Goal: Task Accomplishment & Management: Manage account settings

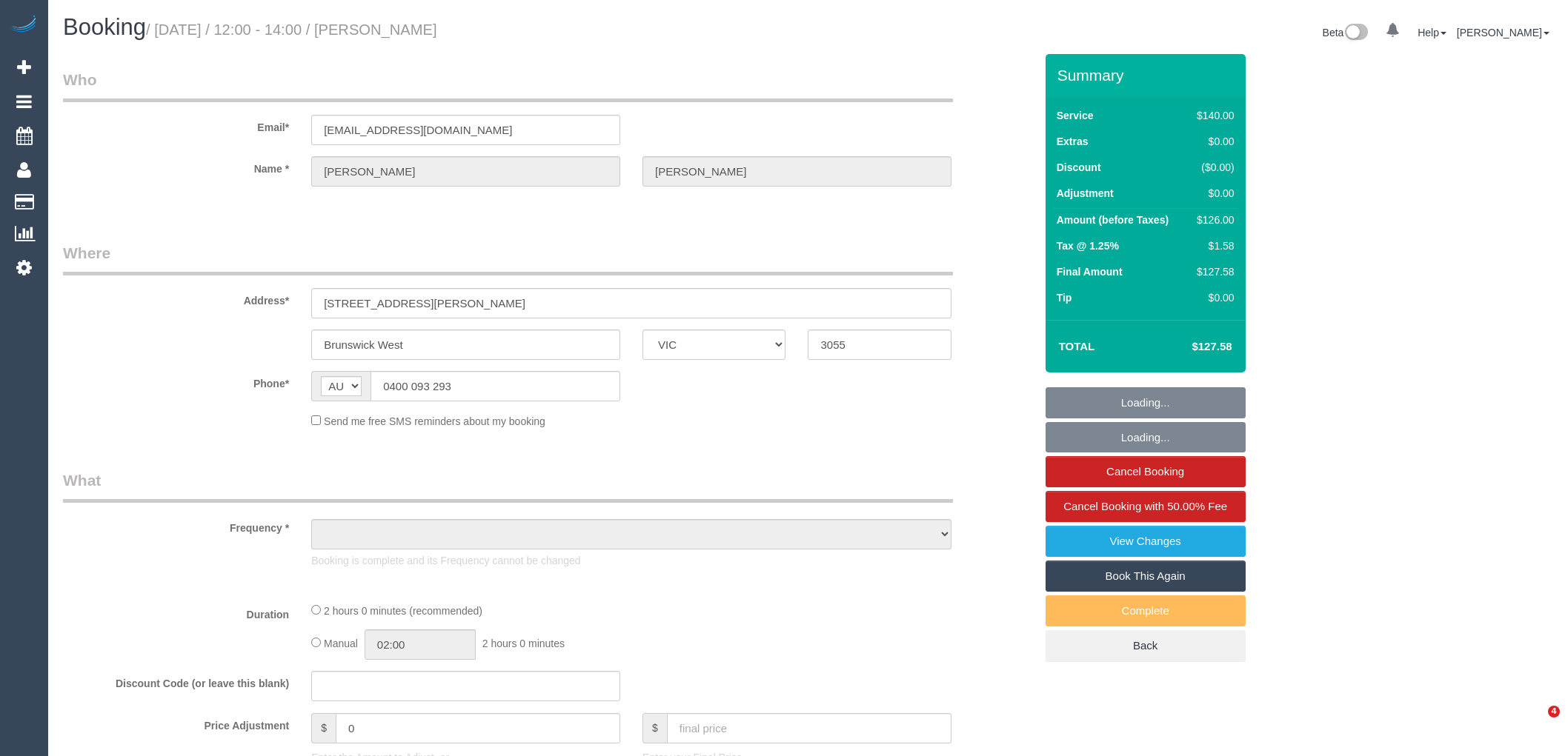
select select "VIC"
select select "string:stripe-pm_1PRSSJ2GScqysDRVmbk2Lbql"
select select "number:27"
select select "number:14"
select select "number:19"
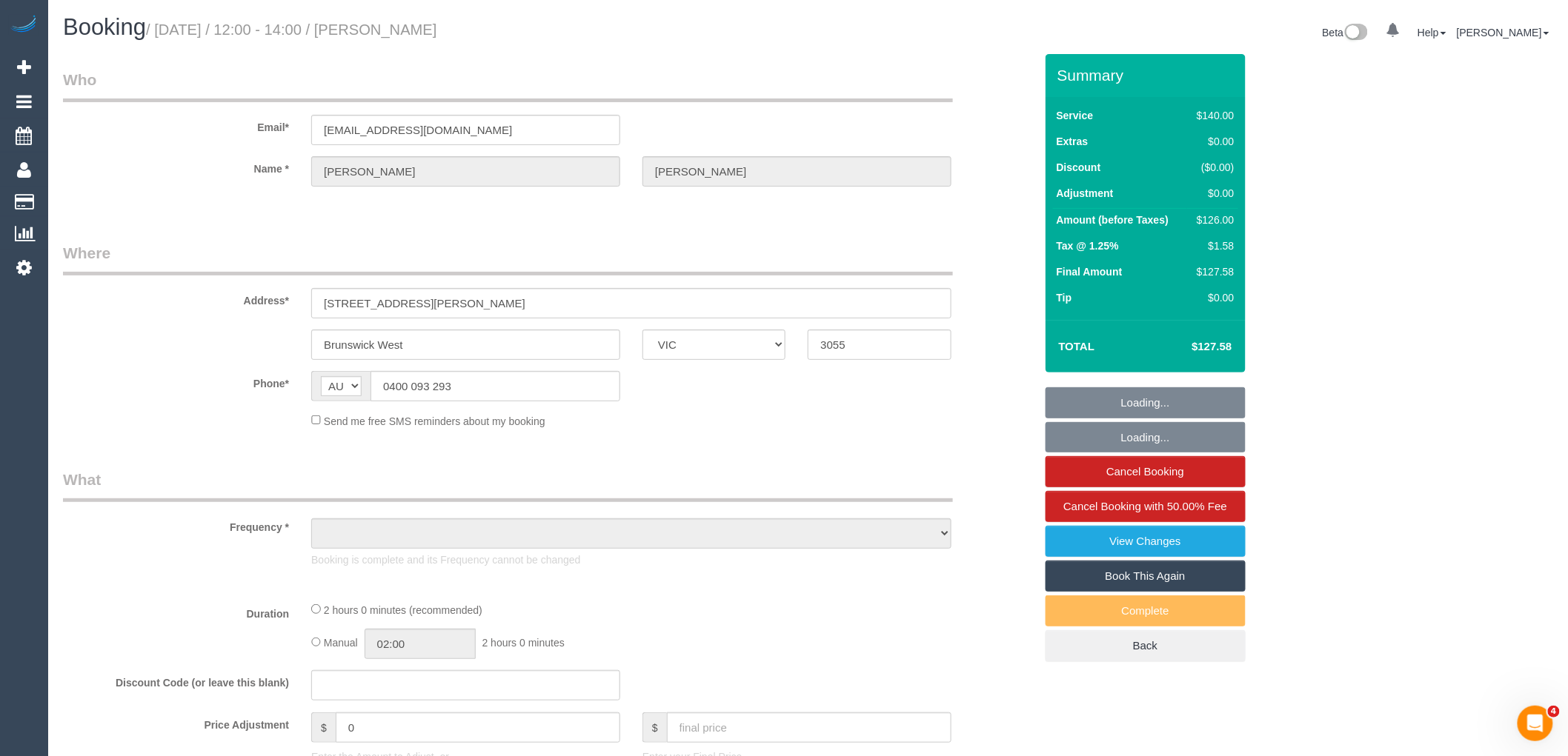
select select "number:22"
select select "number:35"
select select "number:13"
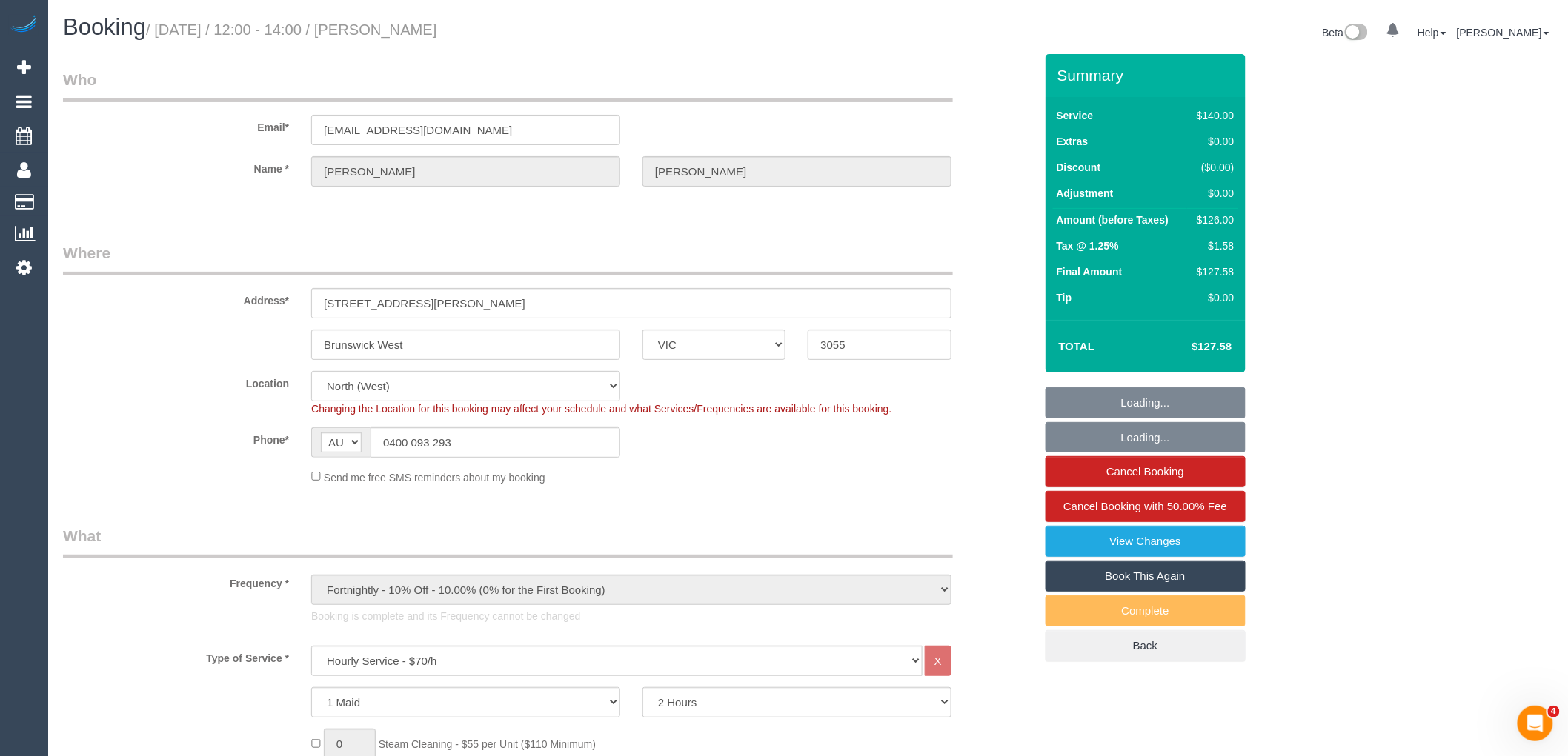
select select "object:1604"
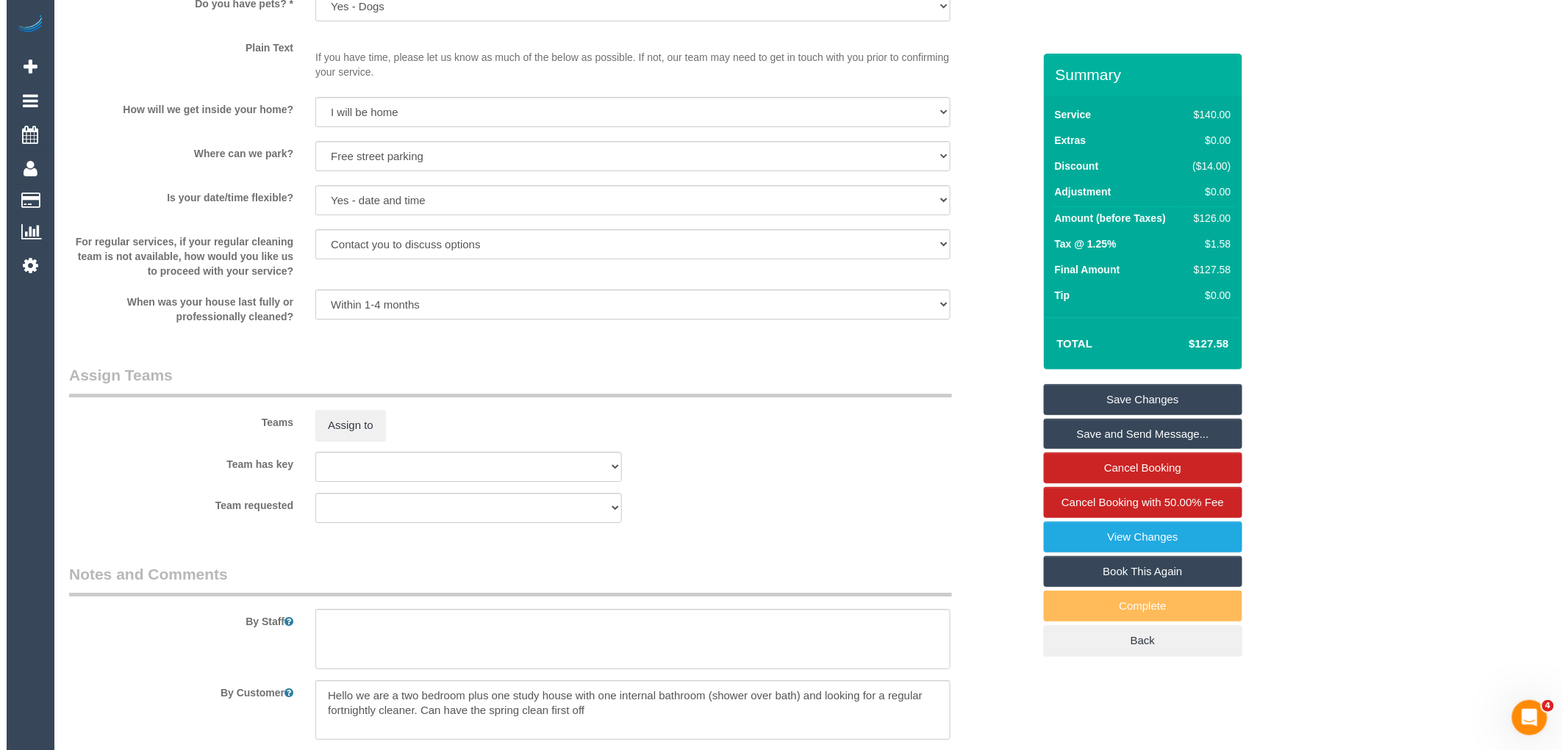
scroll to position [2471, 0]
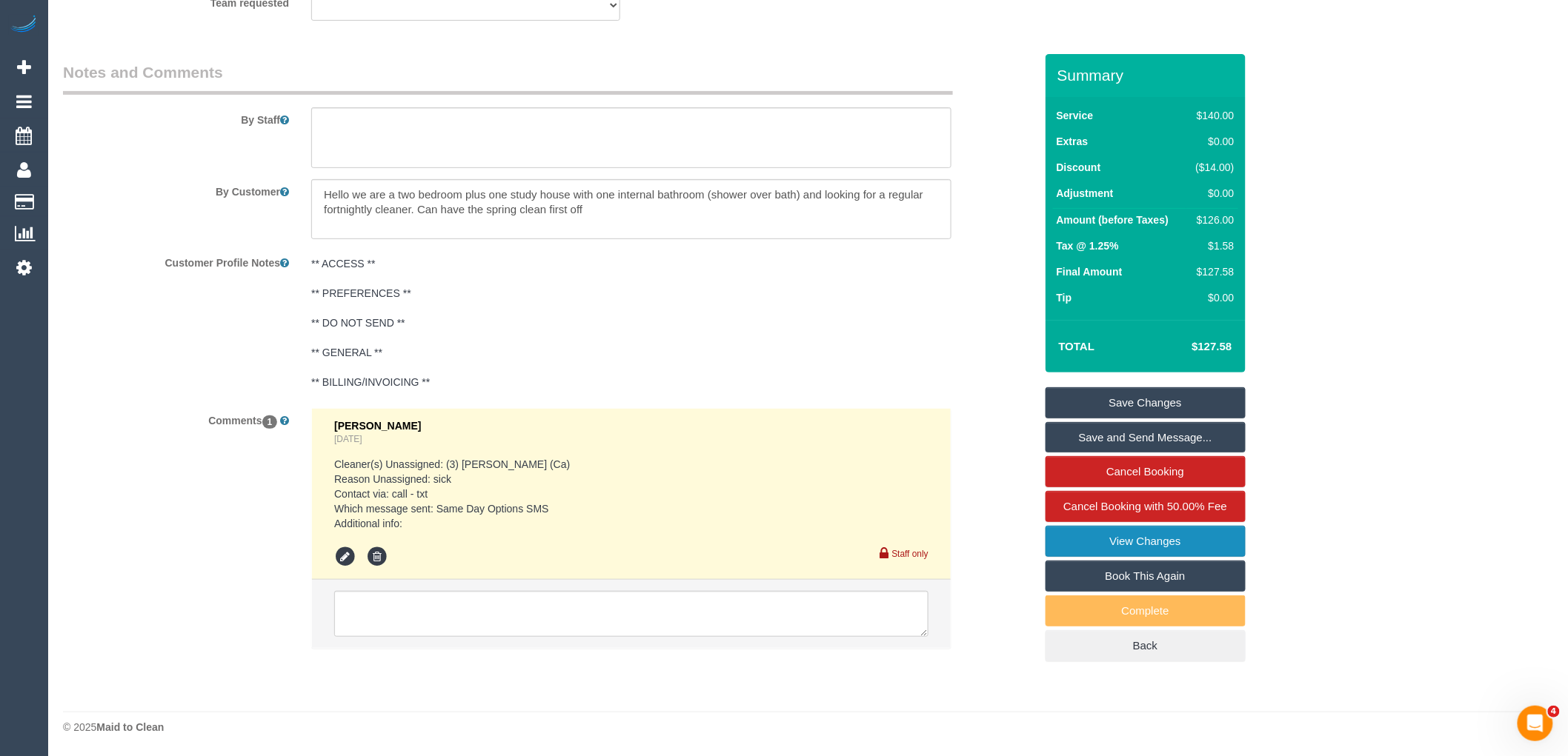
click at [1230, 546] on link "View Changes" at bounding box center [1145, 541] width 200 height 31
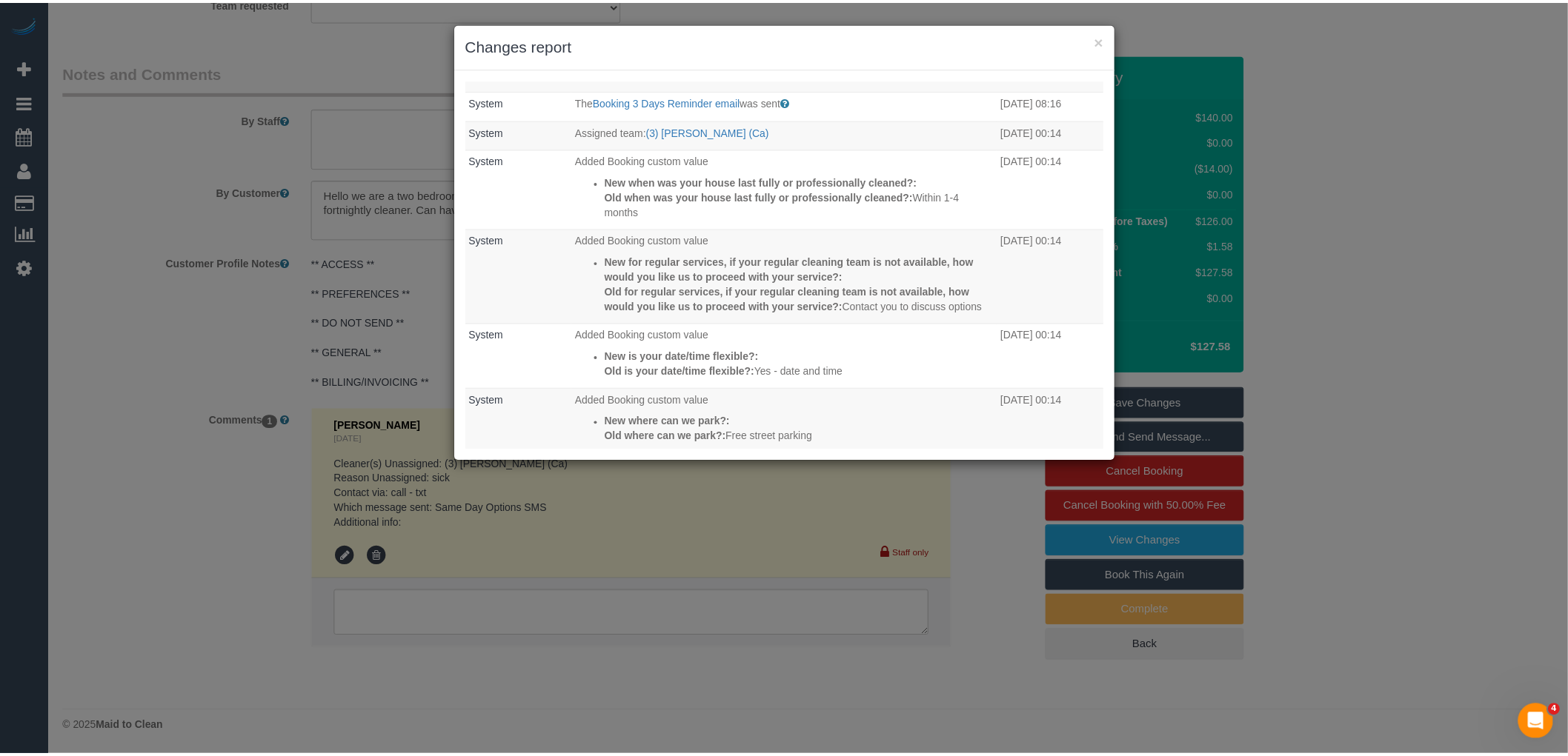
scroll to position [82, 0]
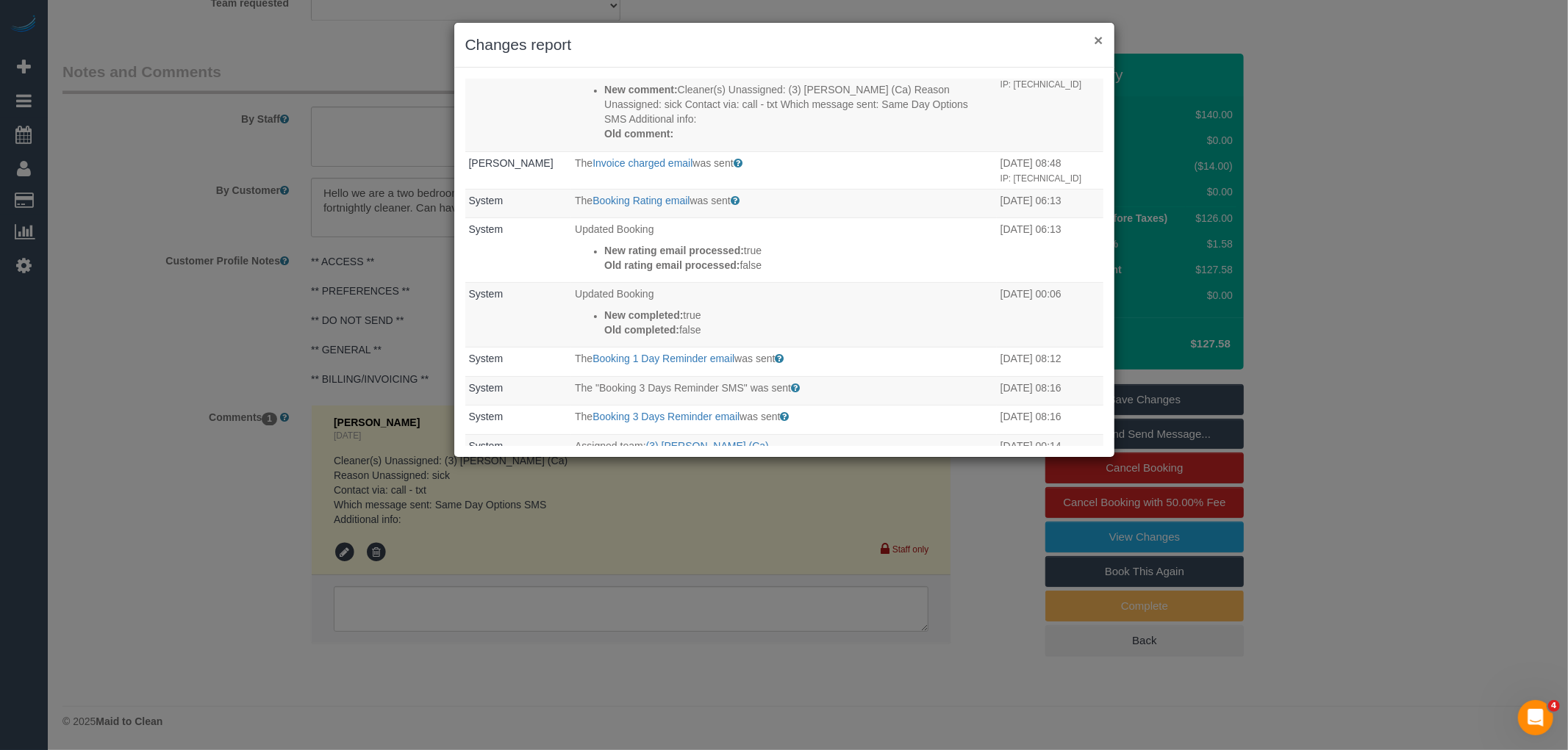
click at [1097, 44] on button "×" at bounding box center [1097, 40] width 9 height 16
